Goal: Use online tool/utility: Utilize a website feature to perform a specific function

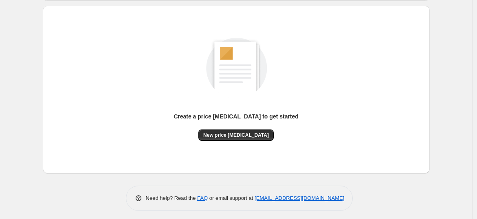
scroll to position [85, 0]
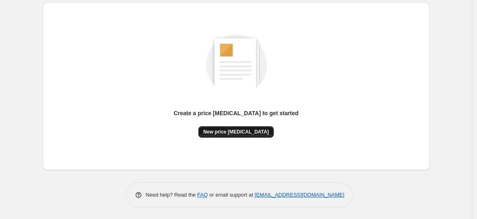
click at [239, 134] on span "New price [MEDICAL_DATA]" at bounding box center [236, 132] width 66 height 7
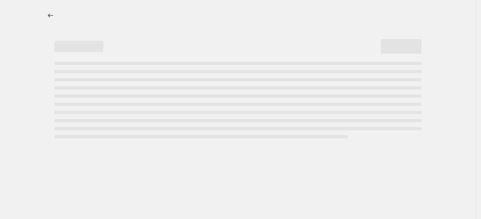
select select "percentage"
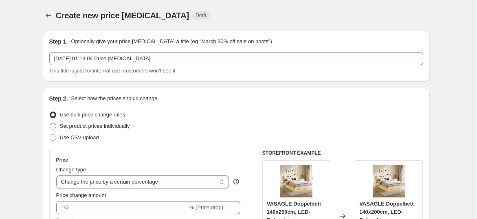
scroll to position [90, 0]
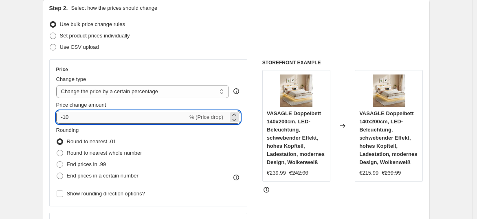
click at [120, 120] on input "-10" at bounding box center [121, 117] width 131 height 13
type input "-1"
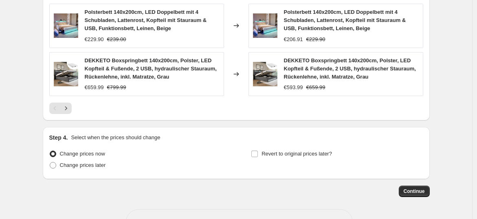
scroll to position [654, 0]
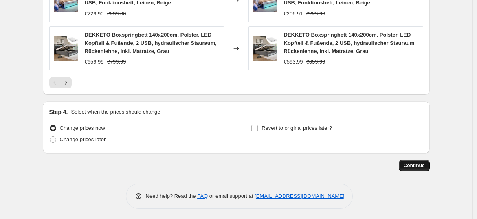
type input "-35"
click at [413, 164] on span "Continue" at bounding box center [413, 165] width 21 height 7
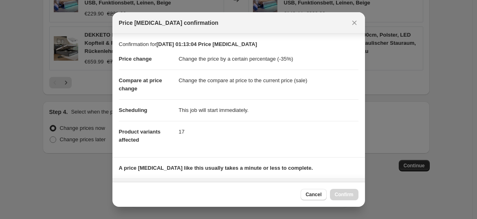
scroll to position [123, 0]
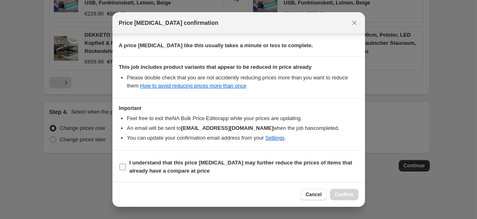
click at [250, 169] on span "I understand that this price [MEDICAL_DATA] may further reduce the prices of it…" at bounding box center [243, 167] width 229 height 16
click at [126, 169] on input "I understand that this price [MEDICAL_DATA] may further reduce the prices of it…" at bounding box center [122, 167] width 7 height 7
checkbox input "true"
click at [355, 195] on button "Confirm" at bounding box center [344, 194] width 28 height 11
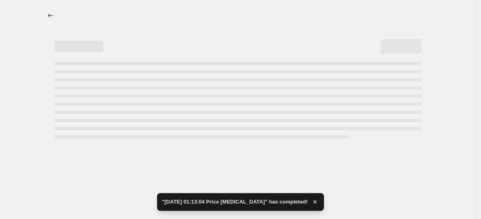
select select "percentage"
